Goal: Find specific page/section: Find specific page/section

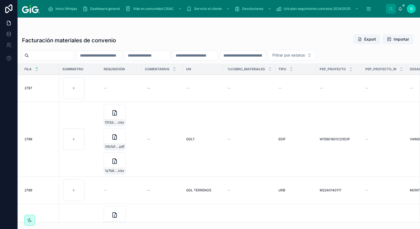
click at [69, 8] on span "Inicio OtHojas" at bounding box center [65, 9] width 21 height 4
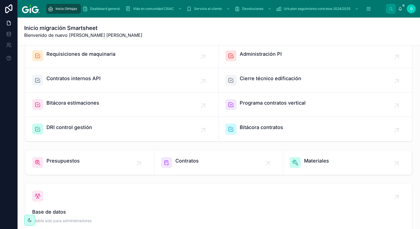
scroll to position [110, 0]
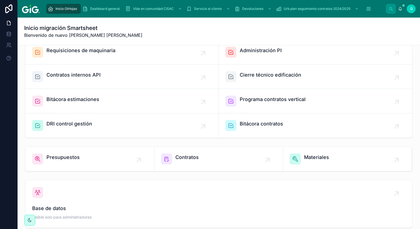
click at [86, 158] on div "Presupuestos" at bounding box center [89, 159] width 115 height 11
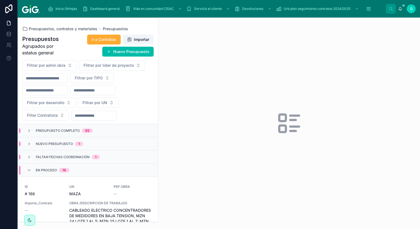
click at [84, 157] on span "Faltan fechas coordinación" at bounding box center [63, 157] width 54 height 4
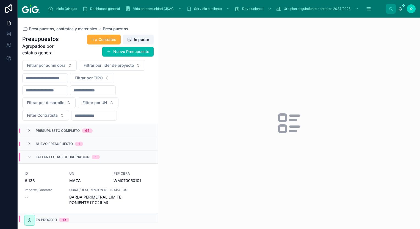
click at [77, 144] on span "1" at bounding box center [79, 144] width 8 height 4
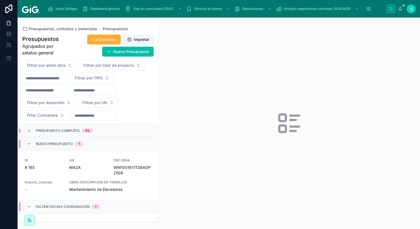
click at [82, 132] on span "65" at bounding box center [87, 131] width 11 height 4
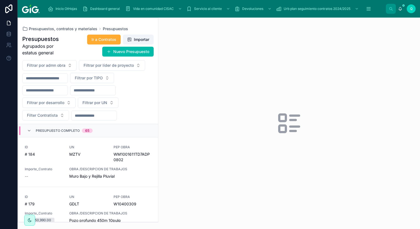
click at [108, 34] on div "Presupuestos Agrupados por estatus general Ir a Contratos Importar Nuevo Presup…" at bounding box center [88, 126] width 140 height 191
click at [112, 39] on span "Ir a Contratos" at bounding box center [103, 39] width 25 height 5
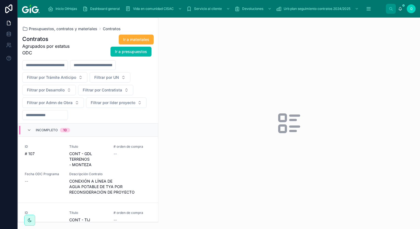
click at [27, 132] on div "Incompleto 10" at bounding box center [48, 130] width 43 height 9
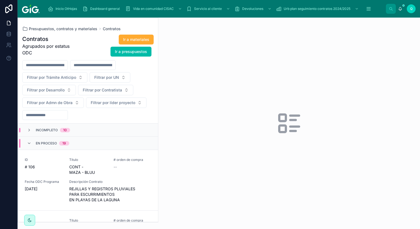
click at [158, 122] on div "Contratos Agrupados por estatus ODC Ir a materiales Ir a presupuestos Filtrar p…" at bounding box center [88, 126] width 140 height 191
drag, startPoint x: 157, startPoint y: 116, endPoint x: 199, endPoint y: 118, distance: 41.5
click at [199, 118] on div "Presupuestos, contratos y materiales Contratos Contratos Agrupados por estatus …" at bounding box center [219, 123] width 402 height 211
click at [86, 130] on div "Incompleto 10" at bounding box center [88, 130] width 140 height 13
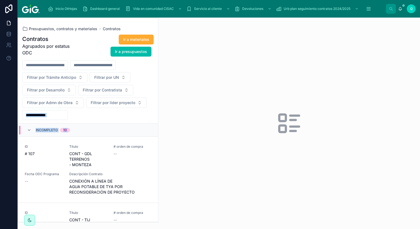
click at [27, 130] on icon at bounding box center [29, 130] width 4 height 4
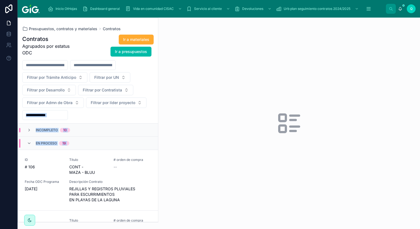
click at [118, 93] on button "Filtrar por Contratista" at bounding box center [105, 90] width 55 height 10
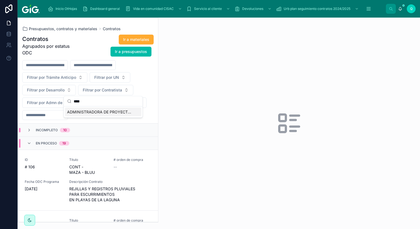
type input "****"
click at [120, 109] on div "ADMINISTRADORA DE PROYECTOS INMOBILIARIOS GIG SA DE CV FILIAL 2100000008" at bounding box center [103, 112] width 76 height 9
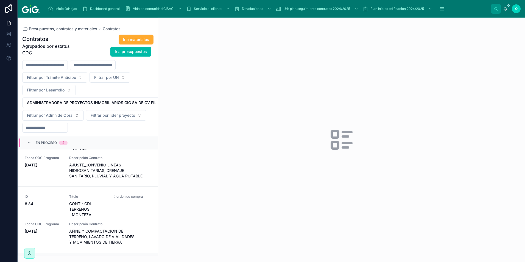
scroll to position [48, 0]
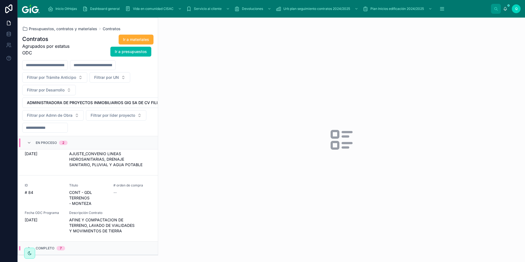
click at [99, 229] on div "Completo 7" at bounding box center [88, 248] width 140 height 13
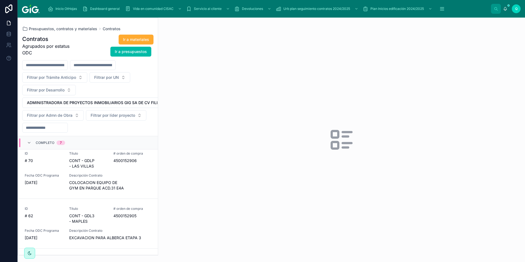
scroll to position [192, 0]
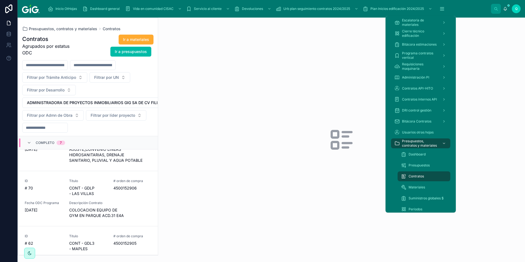
click at [419, 7] on button "scrollable content" at bounding box center [442, 9] width 12 height 10
click at [419, 156] on div "Dashboard" at bounding box center [424, 154] width 46 height 9
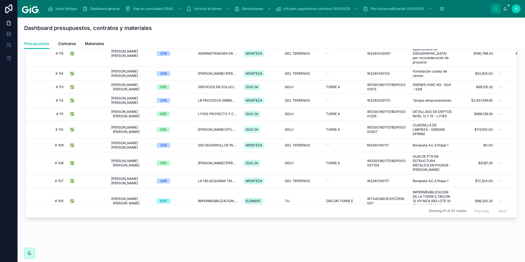
scroll to position [591, 0]
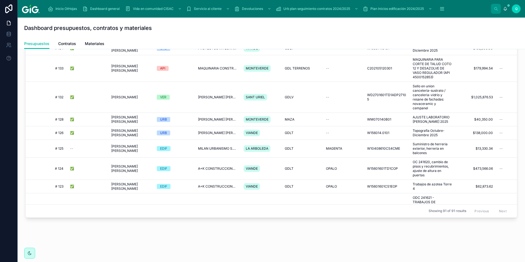
click at [67, 46] on link "Contratos" at bounding box center [67, 44] width 18 height 11
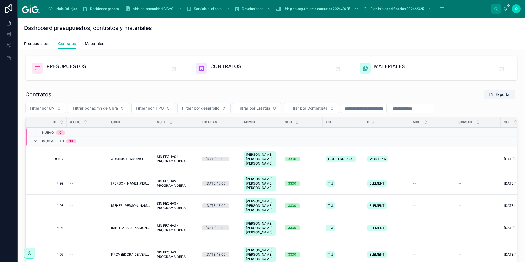
click at [297, 122] on div at bounding box center [297, 122] width 4 height 6
click at [297, 109] on span "Filtrar por Contratista" at bounding box center [307, 107] width 39 height 5
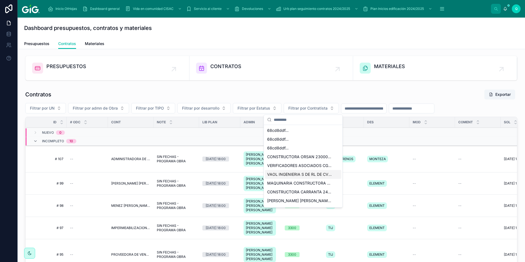
click at [193, 139] on td at bounding box center [177, 141] width 46 height 9
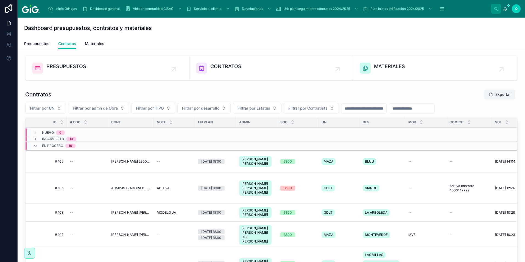
click at [34, 138] on icon at bounding box center [35, 139] width 4 height 4
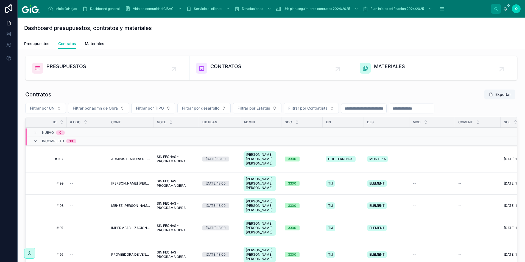
click at [319, 108] on button "Filtrar por Contratista" at bounding box center [311, 108] width 55 height 10
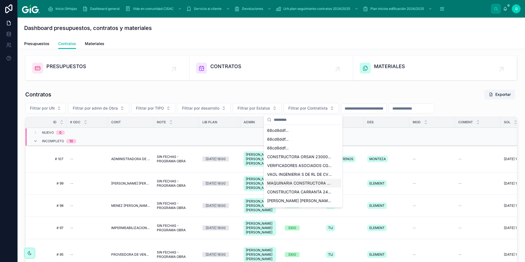
click at [304, 183] on span "MAQUINARIA CONSTRUCTORA CIG 2800000228" at bounding box center [299, 182] width 65 height 5
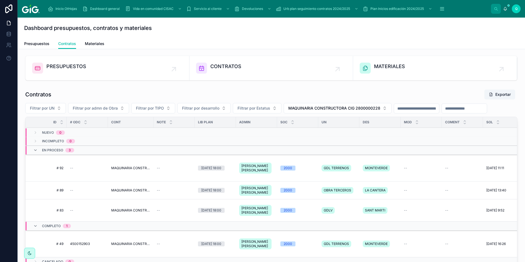
click at [80, 170] on td "--" at bounding box center [87, 168] width 41 height 27
click at [114, 170] on span "MAQUINARIA CONSTRUCTORA CIG 2800000228" at bounding box center [130, 168] width 39 height 4
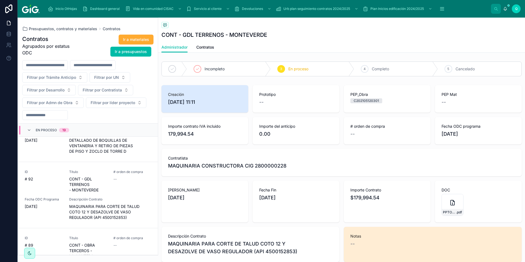
scroll to position [435, 0]
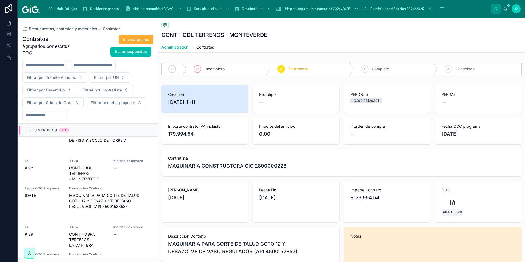
click at [128, 225] on div "# orden de compra --" at bounding box center [132, 236] width 38 height 23
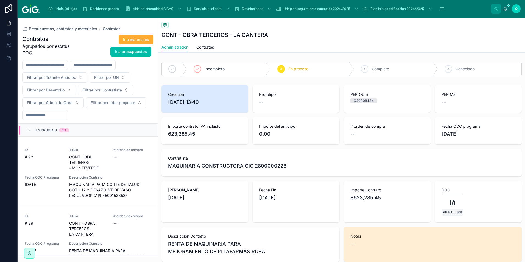
scroll to position [457, 0]
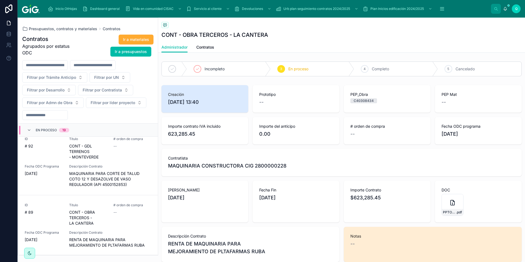
click at [384, 63] on div "4 Completo" at bounding box center [396, 69] width 84 height 14
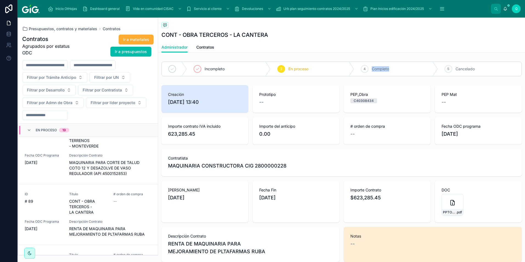
click at [199, 50] on link "Contratos" at bounding box center [205, 47] width 18 height 11
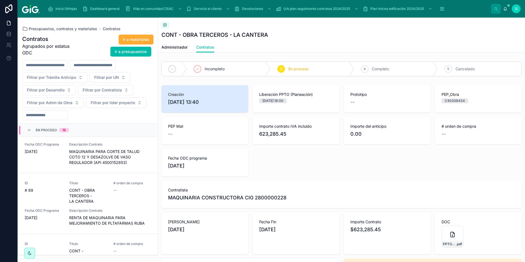
scroll to position [490, 0]
